Goal: Task Accomplishment & Management: Complete application form

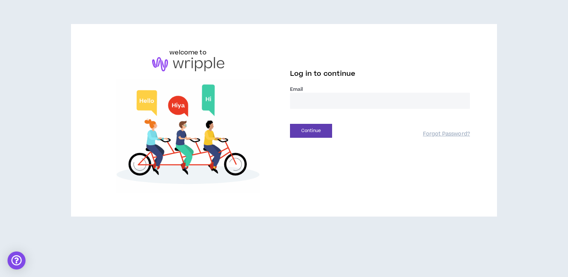
click at [316, 88] on label "Email *" at bounding box center [380, 89] width 180 height 7
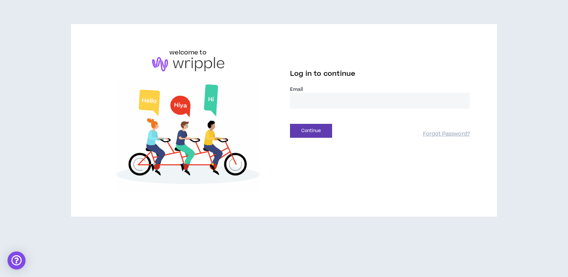
click at [315, 92] on label "Email *" at bounding box center [380, 89] width 180 height 7
click at [313, 99] on input "email" at bounding box center [380, 101] width 180 height 16
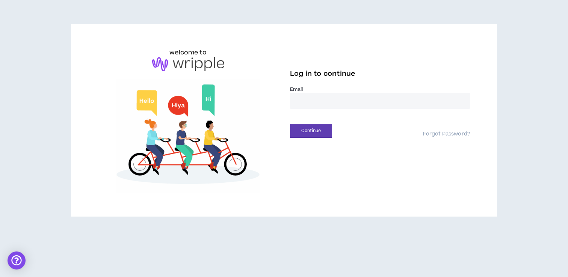
type input "**********"
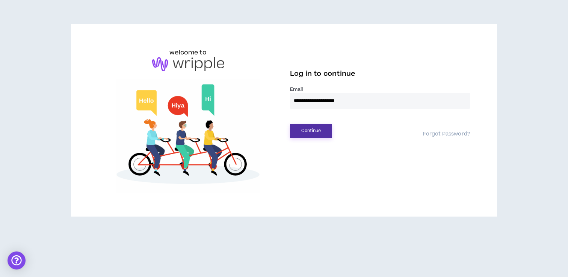
click at [312, 130] on button "Continue" at bounding box center [311, 131] width 42 height 14
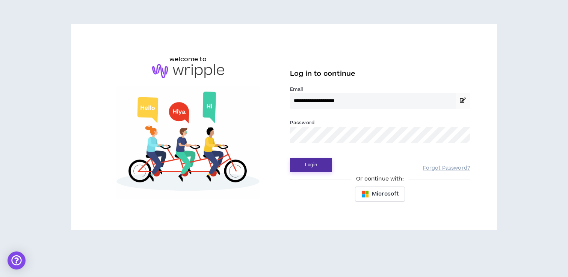
click at [318, 166] on button "Login" at bounding box center [311, 165] width 42 height 14
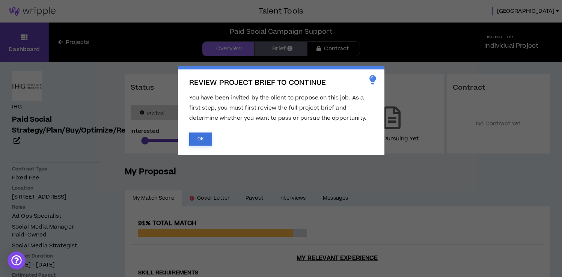
click at [198, 138] on button "OK" at bounding box center [200, 139] width 23 height 13
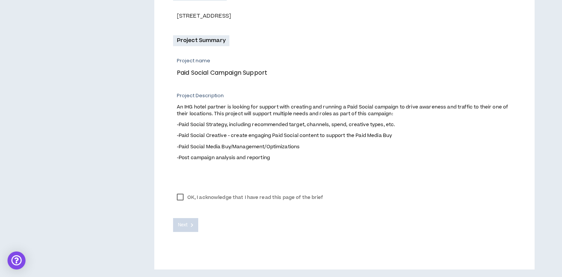
scroll to position [240, 0]
click at [177, 194] on label "OK, I acknowledge that I have read this page of the brief" at bounding box center [250, 197] width 154 height 11
click at [191, 223] on icon at bounding box center [192, 225] width 3 height 4
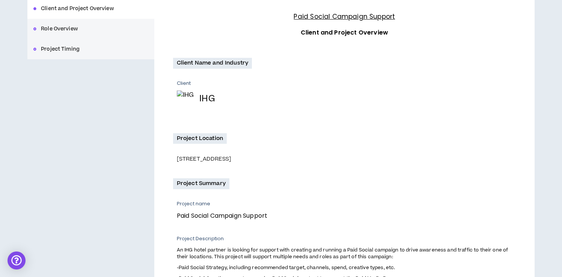
scroll to position [0, 0]
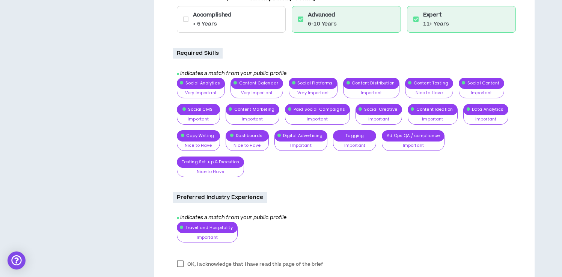
scroll to position [356, 0]
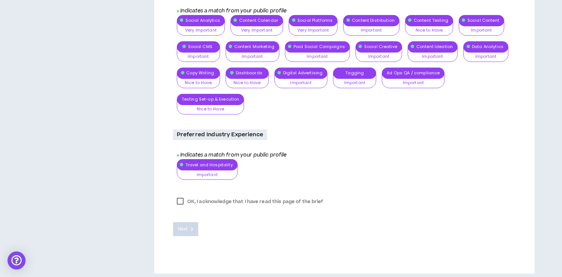
click at [233, 203] on label "OK, I acknowledge that I have read this page of the brief" at bounding box center [250, 201] width 154 height 11
click at [181, 229] on span "Next" at bounding box center [183, 229] width 10 height 7
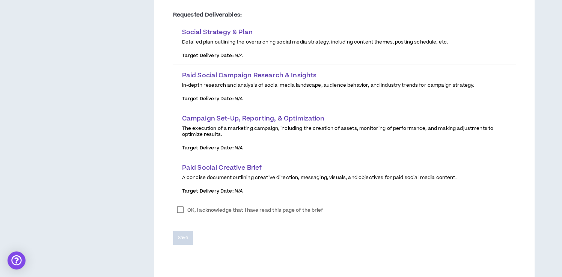
scroll to position [191, 0]
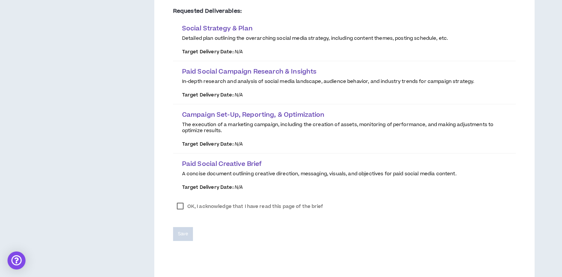
click at [219, 211] on label "OK, I acknowledge that I have read this page of the brief" at bounding box center [250, 206] width 154 height 11
click at [180, 233] on span "Save" at bounding box center [183, 234] width 10 height 7
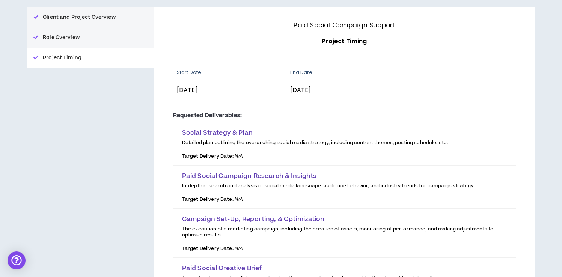
scroll to position [0, 0]
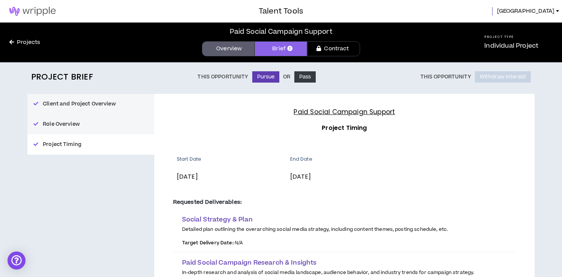
click at [227, 52] on link "Overview" at bounding box center [228, 48] width 53 height 15
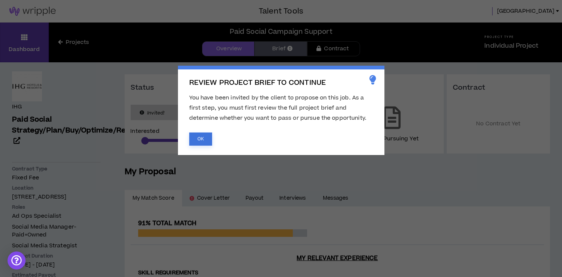
click at [195, 134] on button "OK" at bounding box center [200, 139] width 23 height 13
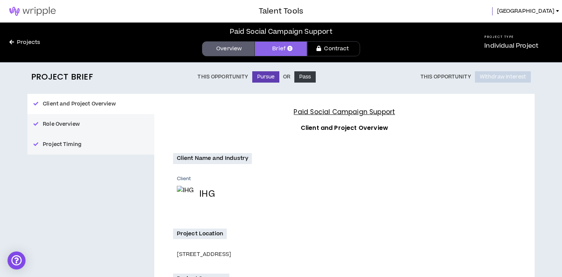
click at [99, 125] on button "Role Overview" at bounding box center [90, 124] width 127 height 20
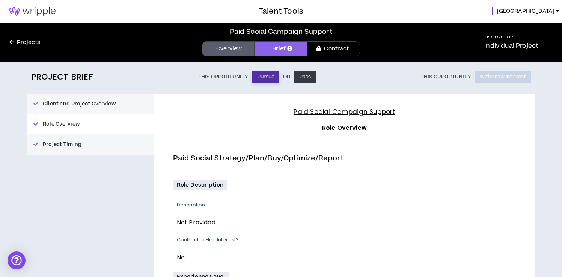
click at [272, 78] on button "Pursue" at bounding box center [265, 76] width 27 height 11
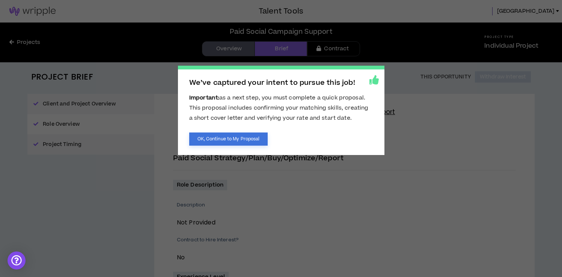
click at [234, 139] on button "OK, Continue to My Proposal" at bounding box center [228, 139] width 79 height 13
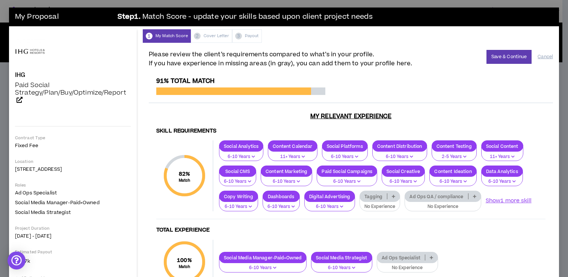
click at [383, 196] on p "Tagging" at bounding box center [373, 197] width 27 height 6
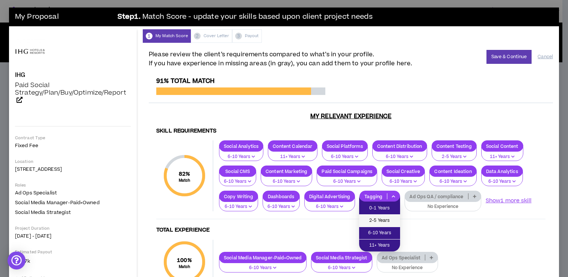
click at [385, 220] on span "2-5 Years" at bounding box center [379, 221] width 32 height 8
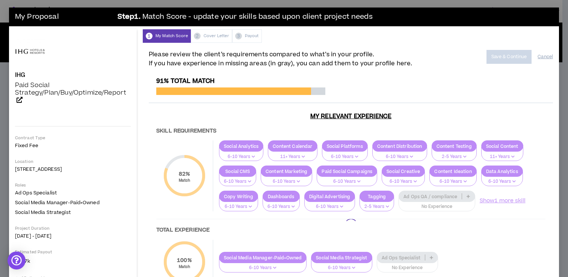
click at [439, 198] on div at bounding box center [351, 225] width 404 height 296
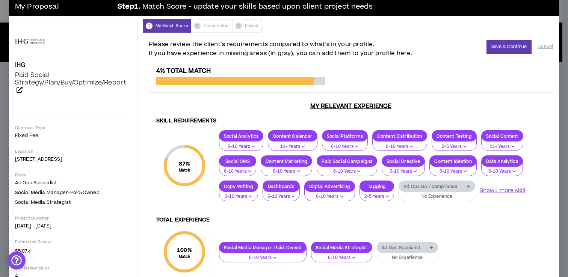
scroll to position [12, 0]
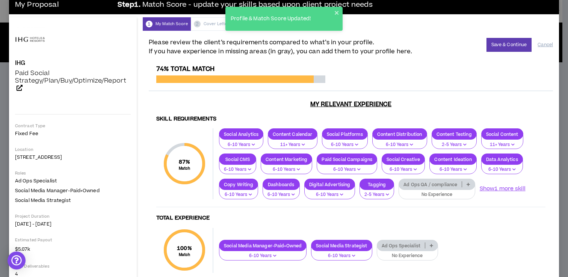
click at [434, 184] on p "Ad Ops QA / compliance" at bounding box center [430, 185] width 63 height 6
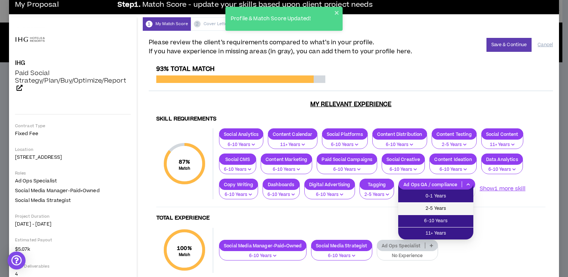
click at [449, 211] on span "2-5 Years" at bounding box center [436, 209] width 66 height 8
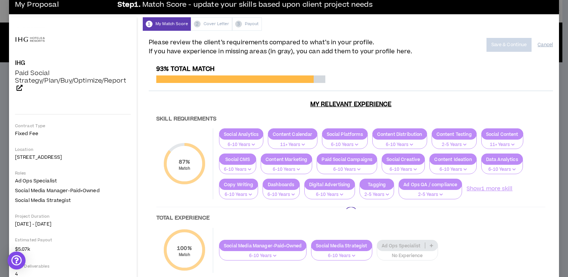
click at [487, 190] on div at bounding box center [351, 213] width 404 height 296
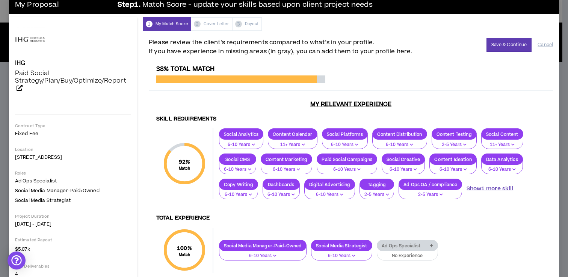
click at [487, 189] on button "Show 1 more skill" at bounding box center [489, 189] width 47 height 8
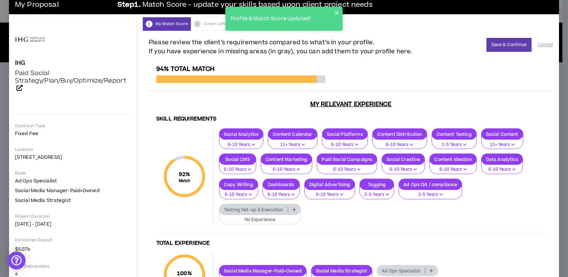
click at [260, 207] on div "Testing Set-up & Execution" at bounding box center [260, 209] width 82 height 11
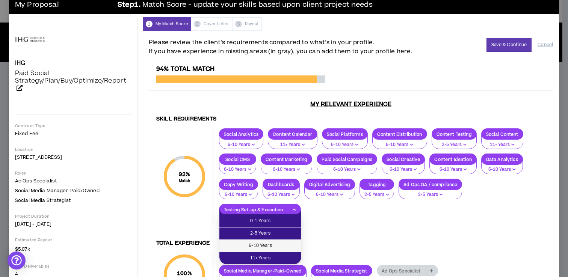
click at [262, 243] on span "6-10 Years" at bounding box center [260, 246] width 73 height 8
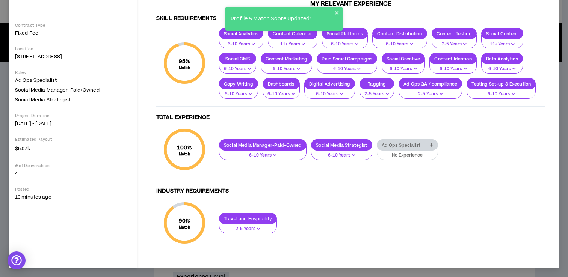
scroll to position [136, 0]
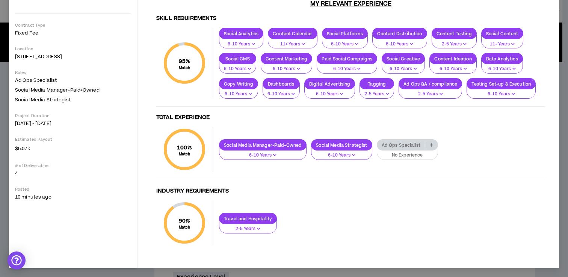
click at [407, 148] on p "Ad Ops Specialist" at bounding box center [401, 145] width 48 height 6
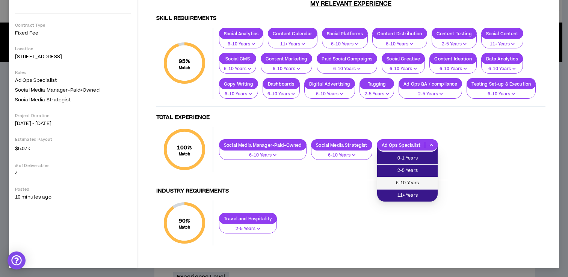
click at [406, 182] on span "6-10 Years" at bounding box center [407, 183] width 51 height 8
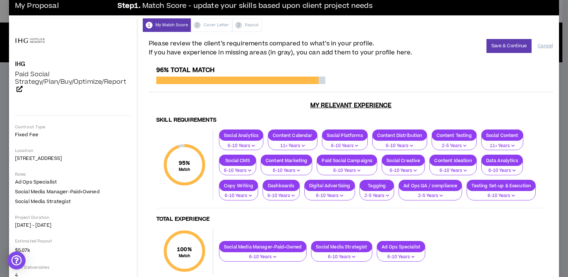
scroll to position [0, 0]
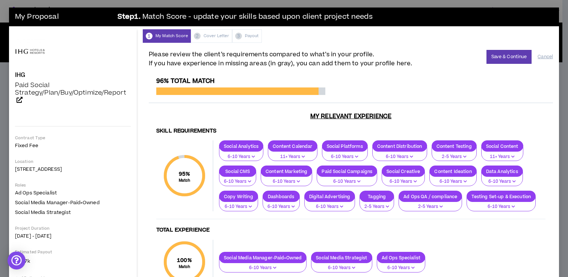
click at [480, 59] on div "Please review the client’s requirements compared to what’s in your profile. If …" at bounding box center [351, 59] width 404 height 18
click at [489, 57] on button "Save & Continue" at bounding box center [508, 57] width 45 height 14
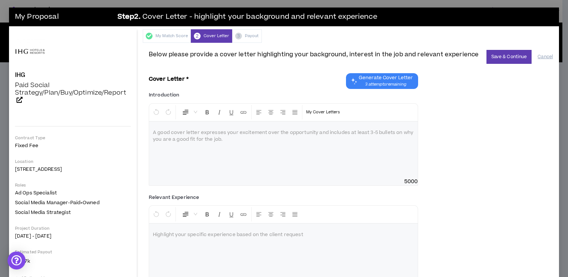
click at [242, 37] on div "My Match Score 2 Cover Letter 3 Payout" at bounding box center [351, 36] width 416 height 14
click at [273, 154] on div at bounding box center [283, 150] width 268 height 56
click at [273, 154] on div "To enrich screen reader interactions, please activate Accessibility in Grammarl…" at bounding box center [283, 150] width 268 height 56
click at [366, 81] on span "3 attempts remaining" at bounding box center [386, 84] width 54 height 6
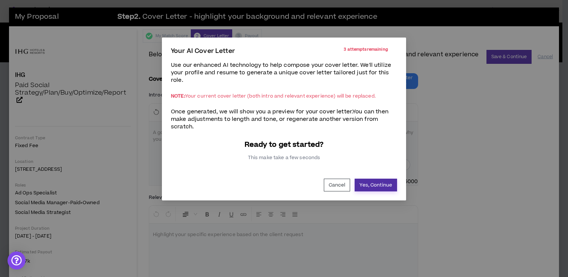
click at [370, 185] on button "Yes, Continue" at bounding box center [375, 185] width 42 height 13
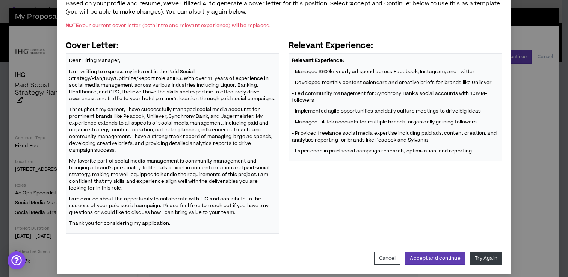
scroll to position [71, 0]
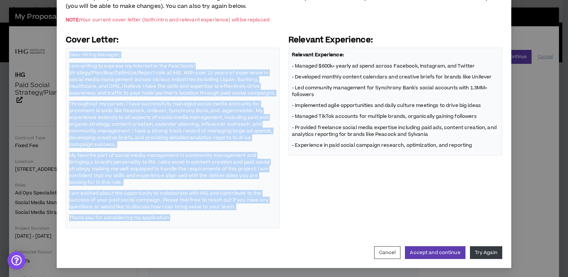
drag, startPoint x: 68, startPoint y: 52, endPoint x: 266, endPoint y: 212, distance: 254.2
click at [266, 212] on div "Dear Hiring Manager, I am writing to express my interest in the Paid Social Str…" at bounding box center [173, 138] width 214 height 181
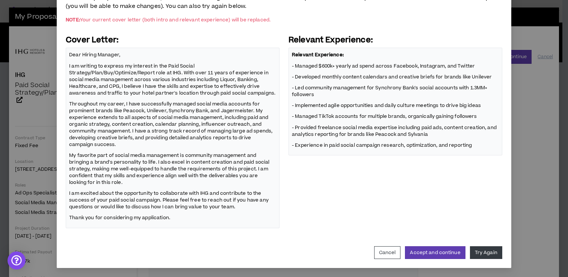
click at [438, 149] on div "Relevant Experience: - Managed $600k+ yearly ad spend across Facebook, Instagra…" at bounding box center [395, 102] width 214 height 108
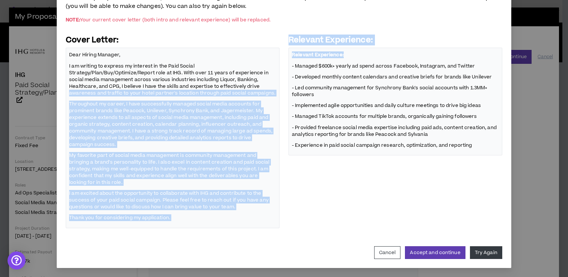
drag, startPoint x: 466, startPoint y: 150, endPoint x: 281, endPoint y: 84, distance: 196.6
click at [281, 84] on div "Cover Letter: Dear Hiring Manager, I am writing to express my interest in the P…" at bounding box center [284, 131] width 436 height 193
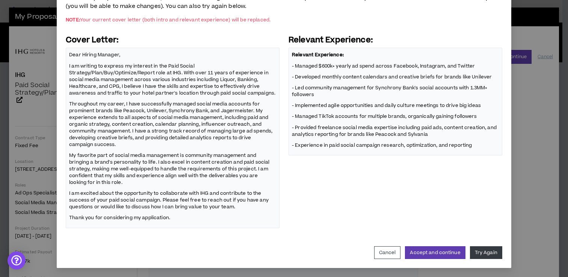
click at [293, 78] on p "- Developed monthly content calendars and creative briefs for brands like Unile…" at bounding box center [395, 77] width 207 height 8
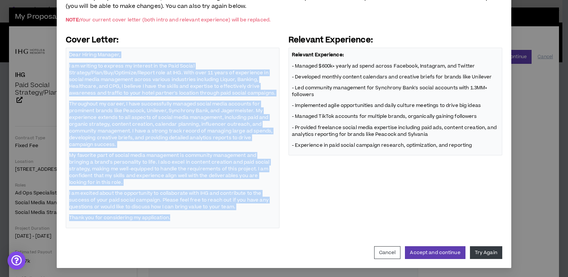
drag, startPoint x: 173, startPoint y: 220, endPoint x: 68, endPoint y: 51, distance: 198.8
click at [68, 51] on div "Dear Hiring Manager, I am writing to express my interest in the Paid Social Str…" at bounding box center [173, 138] width 214 height 181
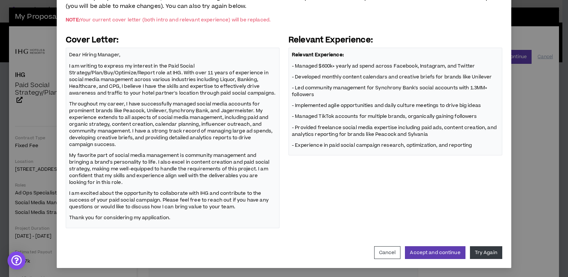
click at [482, 139] on span "Relevant Experience: - Managed $600k+ yearly ad spend across Facebook, Instagra…" at bounding box center [395, 100] width 207 height 98
click at [473, 151] on div "Relevant Experience: - Managed $600k+ yearly ad spend across Facebook, Instagra…" at bounding box center [395, 102] width 214 height 108
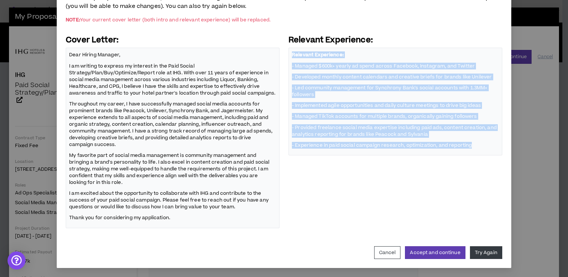
drag, startPoint x: 475, startPoint y: 143, endPoint x: 288, endPoint y: 49, distance: 210.1
click at [288, 49] on div "Relevant Experience: - Managed $600k+ yearly ad spend across Facebook, Instagra…" at bounding box center [395, 102] width 214 height 108
copy span "Relevant Experience: - Managed $600k+ yearly ad spend across Facebook, Instagra…"
click at [385, 246] on button "Cancel" at bounding box center [387, 252] width 27 height 13
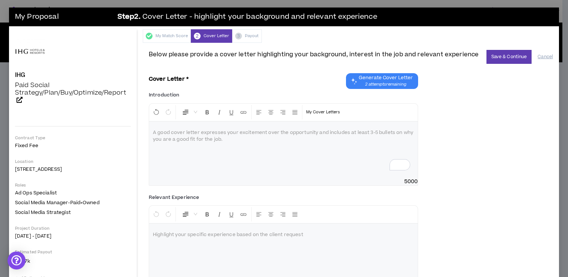
scroll to position [33, 0]
click at [287, 125] on div "To enrich screen reader interactions, please activate Accessibility in Grammarl…" at bounding box center [283, 150] width 268 height 56
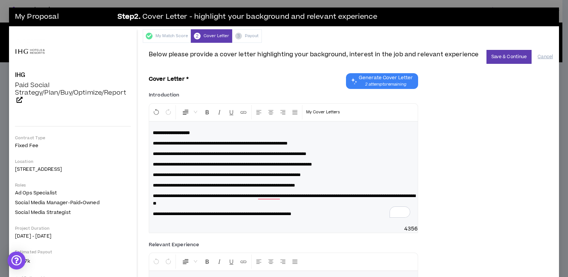
click at [359, 154] on p "**********" at bounding box center [283, 154] width 261 height 8
drag, startPoint x: 388, startPoint y: 154, endPoint x: 138, endPoint y: 151, distance: 249.7
click at [138, 151] on div "**********" at bounding box center [284, 188] width 550 height 319
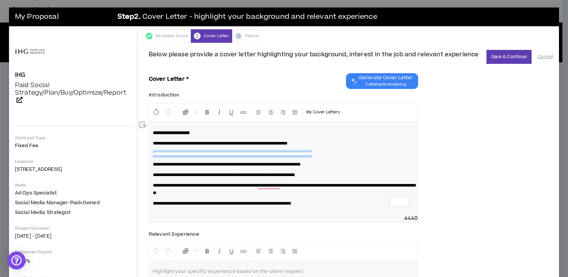
drag, startPoint x: 375, startPoint y: 152, endPoint x: 116, endPoint y: 155, distance: 259.1
click at [116, 155] on div "**********" at bounding box center [284, 183] width 550 height 308
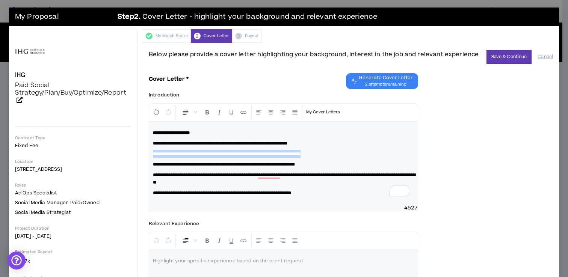
drag, startPoint x: 350, startPoint y: 153, endPoint x: 82, endPoint y: 156, distance: 267.4
click at [82, 156] on div "**********" at bounding box center [284, 178] width 550 height 298
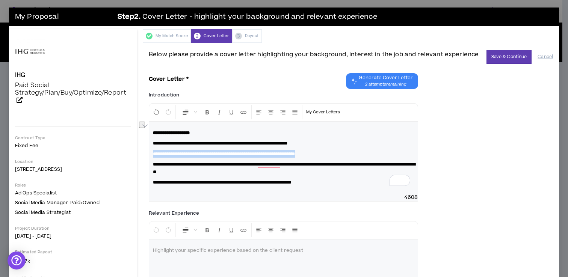
drag, startPoint x: 351, startPoint y: 155, endPoint x: 119, endPoint y: 153, distance: 231.7
click at [119, 153] on div "**********" at bounding box center [284, 178] width 550 height 298
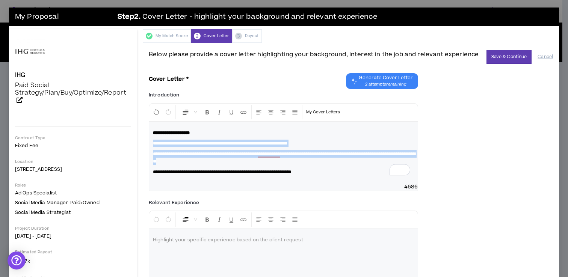
drag, startPoint x: 300, startPoint y: 163, endPoint x: 139, endPoint y: 146, distance: 161.9
click at [139, 146] on div "**********" at bounding box center [284, 178] width 550 height 298
click at [277, 164] on p "**********" at bounding box center [283, 157] width 261 height 15
drag, startPoint x: 227, startPoint y: 163, endPoint x: 139, endPoint y: 154, distance: 88.3
click at [139, 154] on div "**********" at bounding box center [284, 178] width 550 height 298
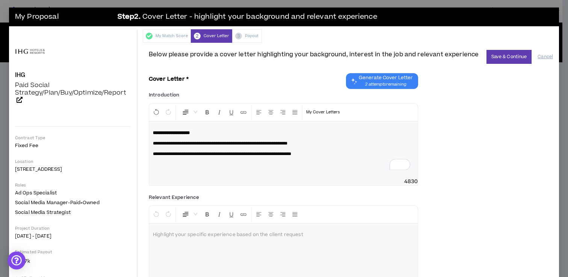
click at [360, 153] on p "**********" at bounding box center [283, 154] width 261 height 8
click at [157, 144] on span "**********" at bounding box center [220, 143] width 134 height 5
click at [155, 154] on span "**********" at bounding box center [222, 154] width 138 height 5
click at [156, 155] on span "**********" at bounding box center [222, 154] width 138 height 5
click at [338, 157] on p "**********" at bounding box center [283, 154] width 261 height 8
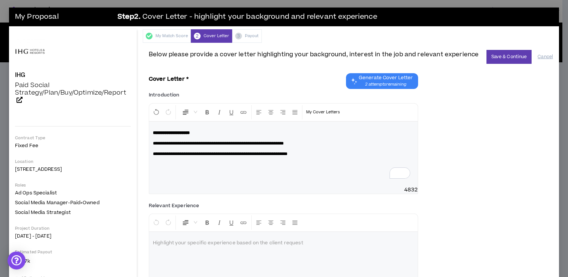
click at [213, 171] on p "To enrich screen reader interactions, please activate Accessibility in Grammarl…" at bounding box center [283, 175] width 261 height 8
click at [439, 116] on div "**********" at bounding box center [351, 144] width 404 height 110
click at [498, 59] on button "Save & Continue" at bounding box center [508, 57] width 45 height 14
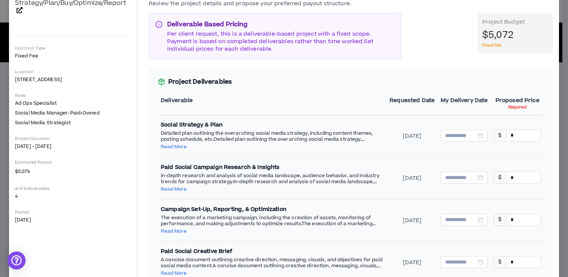
scroll to position [128, 0]
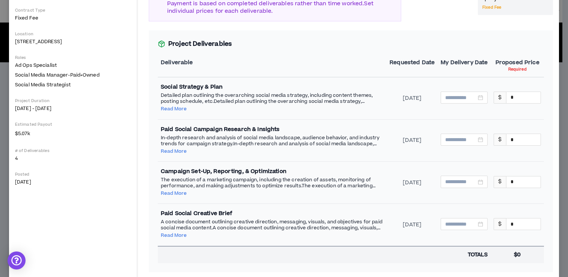
click at [180, 235] on button "Read More" at bounding box center [174, 235] width 26 height 6
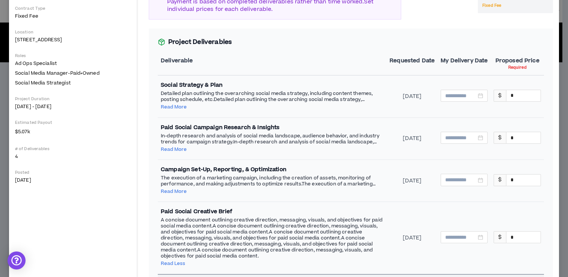
scroll to position [138, 0]
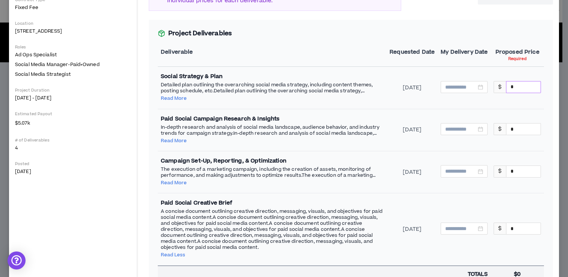
click at [521, 92] on div "*" at bounding box center [523, 87] width 35 height 12
drag, startPoint x: 519, startPoint y: 92, endPoint x: 503, endPoint y: 87, distance: 16.0
click at [506, 87] on input "*" at bounding box center [523, 86] width 34 height 11
click at [513, 85] on input "*" at bounding box center [523, 86] width 34 height 11
click at [506, 85] on input "*" at bounding box center [523, 86] width 34 height 11
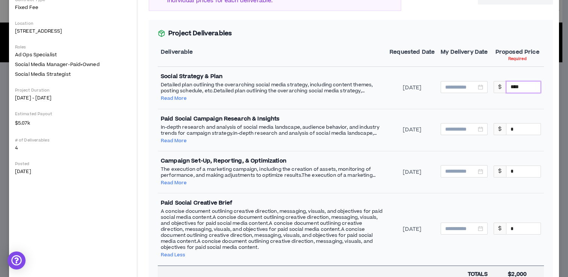
type input "****"
click at [510, 118] on td "$ *" at bounding box center [516, 130] width 53 height 42
drag, startPoint x: 512, startPoint y: 130, endPoint x: 502, endPoint y: 130, distance: 10.1
click at [506, 130] on input "*" at bounding box center [523, 129] width 34 height 11
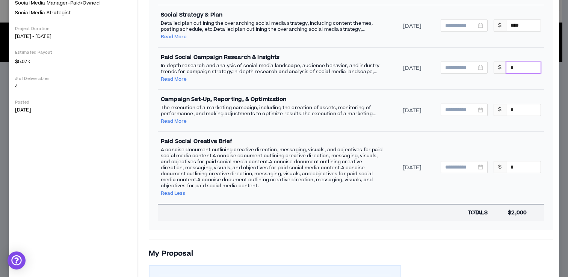
scroll to position [198, 0]
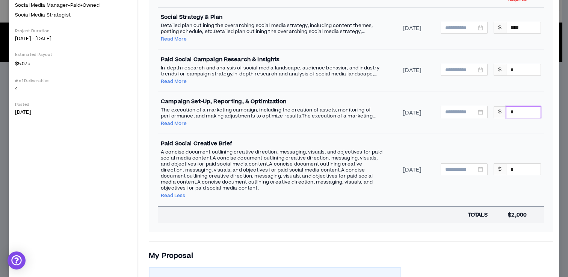
click at [506, 111] on input "*" at bounding box center [523, 112] width 34 height 11
type input "****"
click at [510, 68] on input "*" at bounding box center [523, 69] width 34 height 11
click at [506, 68] on input "*" at bounding box center [523, 69] width 34 height 11
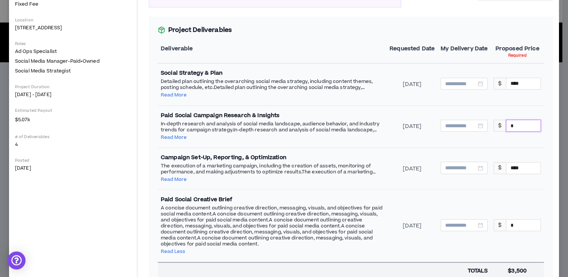
scroll to position [130, 0]
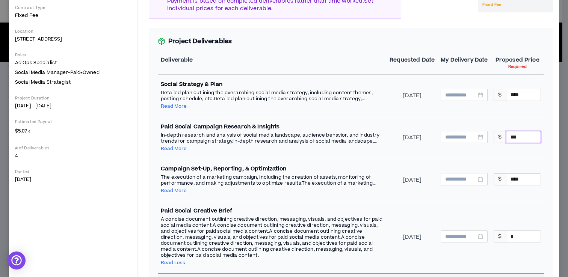
type input "***"
click at [181, 142] on p "In-depth research and analysis of social media landscape, audience behavior, an…" at bounding box center [272, 138] width 223 height 12
click at [178, 150] on button "Read More" at bounding box center [174, 149] width 26 height 6
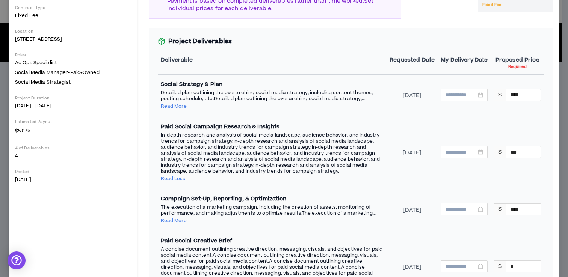
scroll to position [280, 0]
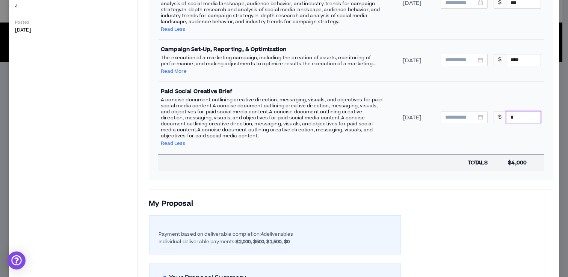
drag, startPoint x: 509, startPoint y: 122, endPoint x: 503, endPoint y: 123, distance: 6.0
click at [506, 123] on input "*" at bounding box center [523, 117] width 34 height 11
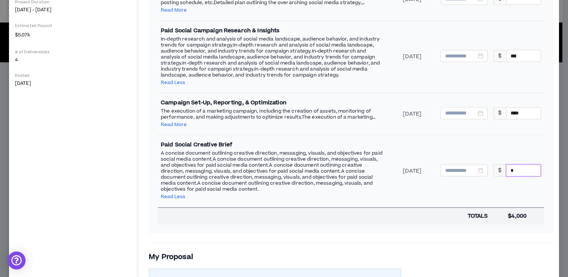
scroll to position [223, 0]
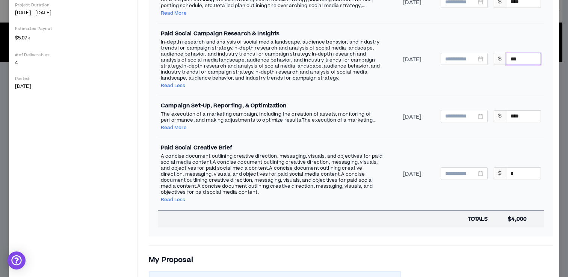
drag, startPoint x: 516, startPoint y: 66, endPoint x: 502, endPoint y: 64, distance: 13.8
click at [496, 65] on div "$ ***" at bounding box center [516, 59] width 47 height 12
drag, startPoint x: 516, startPoint y: 178, endPoint x: 499, endPoint y: 177, distance: 17.3
click at [499, 177] on div "$ *" at bounding box center [516, 173] width 47 height 12
type input "***"
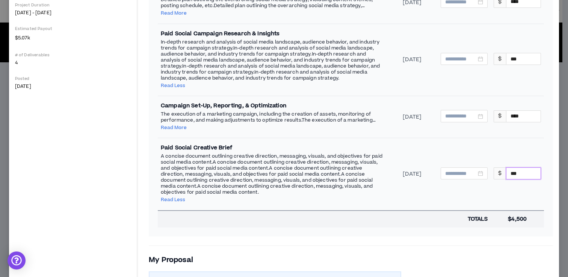
click at [496, 198] on td "$ ***" at bounding box center [516, 174] width 53 height 72
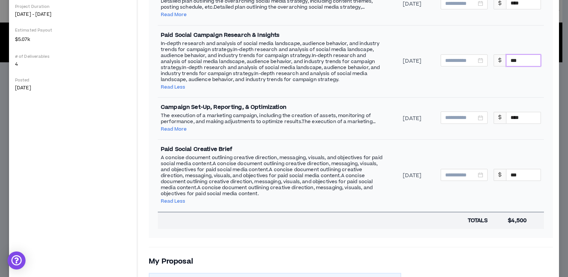
drag, startPoint x: 517, startPoint y: 63, endPoint x: 490, endPoint y: 65, distance: 27.1
click at [493, 65] on div "$ ***" at bounding box center [516, 60] width 47 height 12
type input "****"
click at [490, 155] on td "$ ***" at bounding box center [516, 176] width 53 height 72
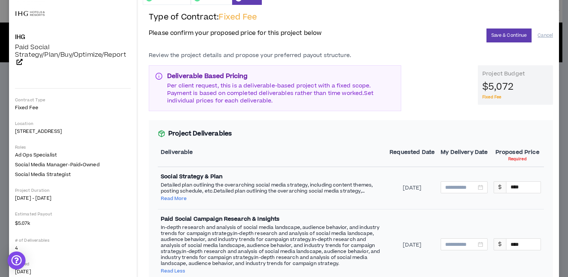
scroll to position [35, 0]
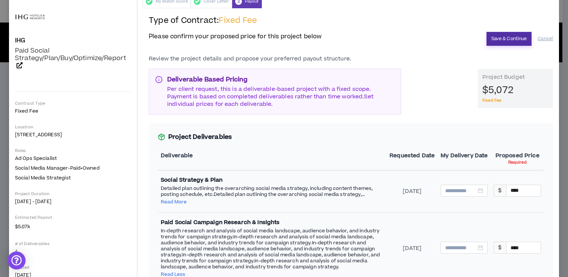
click at [495, 40] on button "Save & Continue" at bounding box center [508, 39] width 45 height 14
type input "**********"
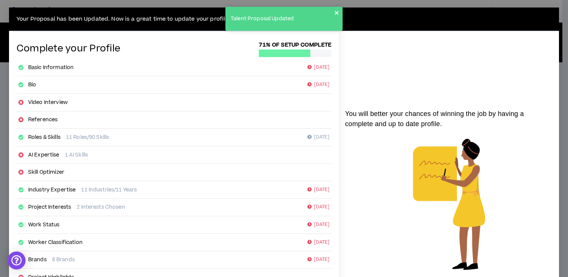
click at [336, 11] on icon "close" at bounding box center [336, 13] width 5 height 6
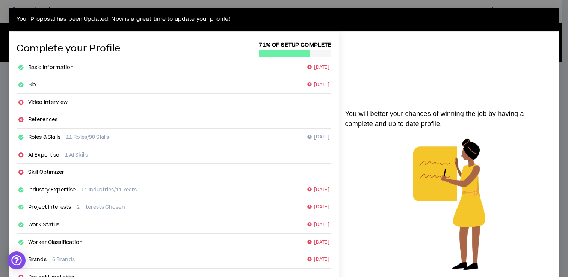
click at [70, 8] on div "Your Proposal has been Updated. Now is a great time to update your profile!" at bounding box center [284, 20] width 550 height 24
click at [72, 6] on div "Your Proposal has been Updated. Now is a great time to update your profile! Com…" at bounding box center [284, 138] width 568 height 277
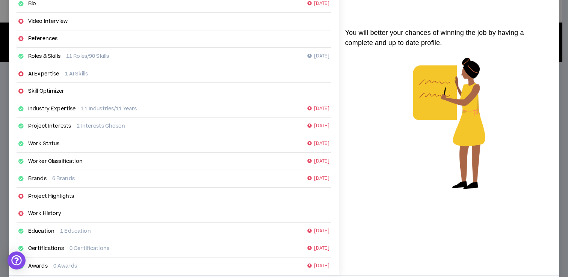
scroll to position [118, 0]
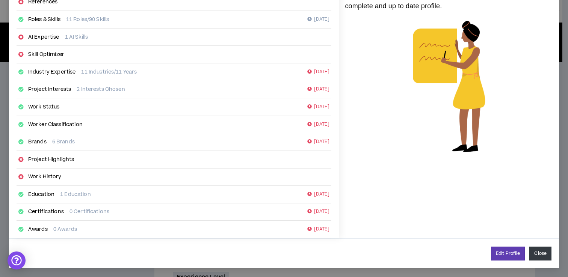
click at [530, 250] on button "Close" at bounding box center [540, 254] width 22 height 14
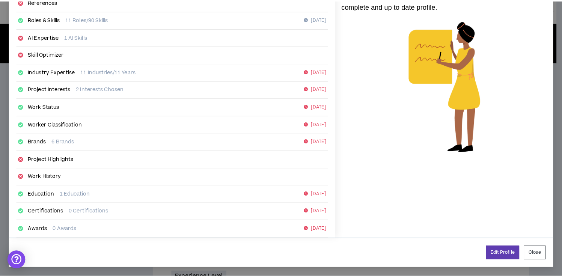
scroll to position [110, 0]
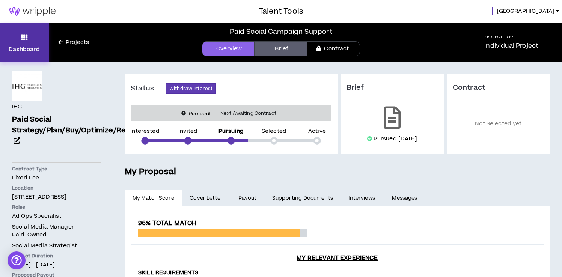
click at [17, 40] on link "Dashboard" at bounding box center [24, 43] width 49 height 40
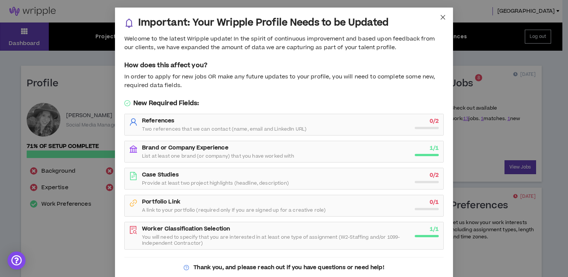
click at [445, 21] on span "Close" at bounding box center [443, 18] width 20 height 20
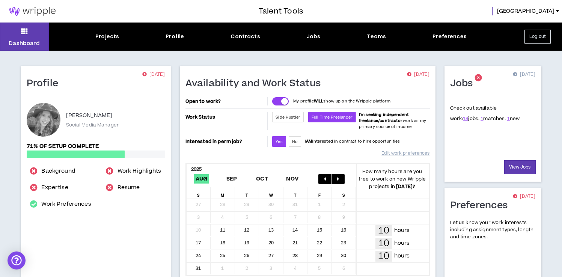
click at [323, 38] on div "Projects Profile Contracts Jobs Teams Preferences" at bounding box center [281, 37] width 464 height 8
click at [314, 34] on div "Jobs" at bounding box center [314, 37] width 14 height 8
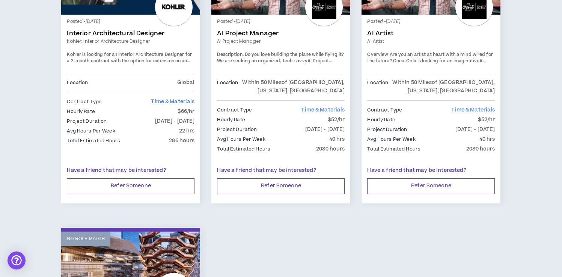
scroll to position [1200, 0]
